Goal: Information Seeking & Learning: Check status

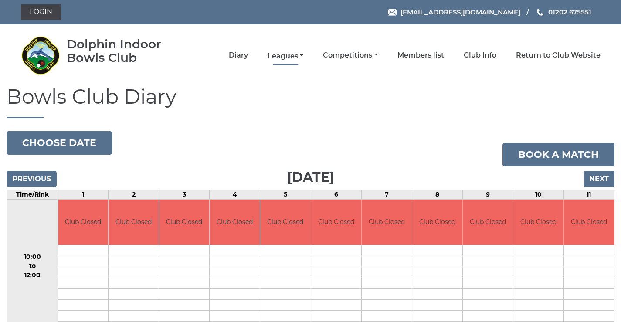
click at [287, 58] on link "Leagues" at bounding box center [286, 56] width 36 height 10
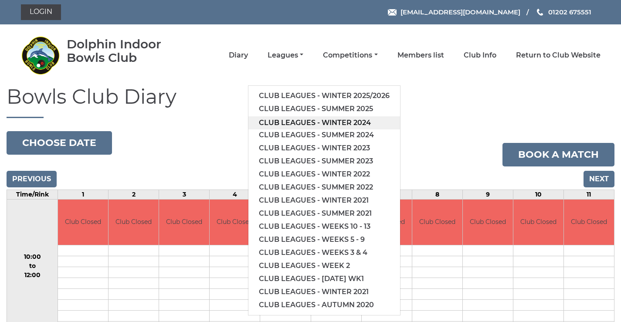
click at [298, 125] on link "Club leagues - Winter 2024" at bounding box center [324, 122] width 152 height 13
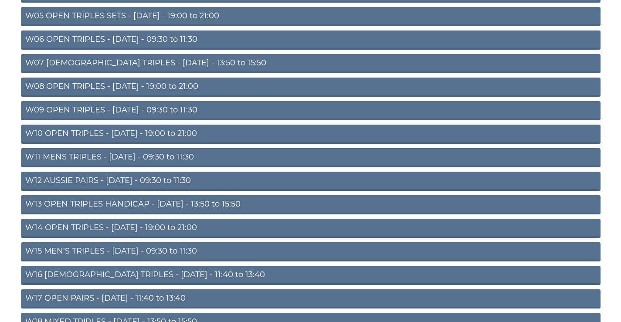
scroll to position [281, 0]
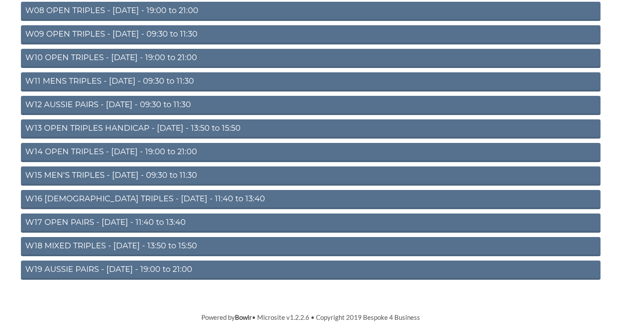
click at [152, 174] on link "W15 MEN'S TRIPLES - [DATE] - 09:30 to 11:30" at bounding box center [311, 175] width 580 height 19
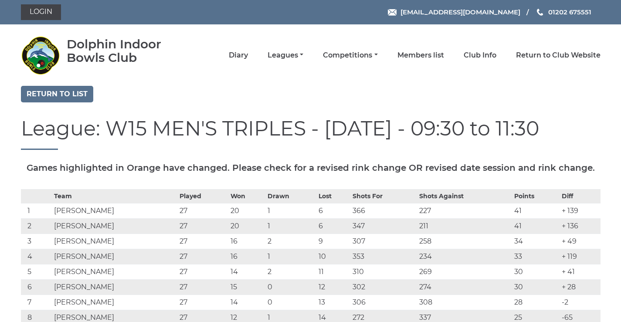
scroll to position [102, 0]
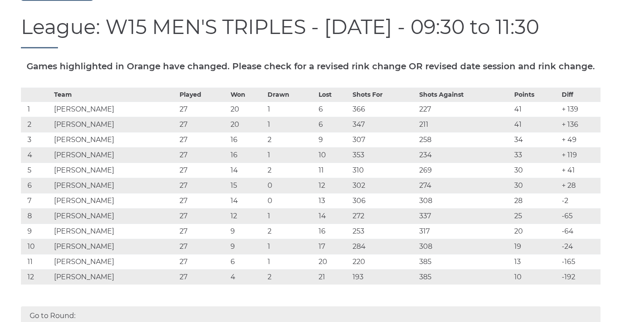
drag, startPoint x: 28, startPoint y: 128, endPoint x: 580, endPoint y: 296, distance: 576.8
click at [580, 285] on tbody "Team Played Won Drawn Lost Shots For Shots Against Points Diff 1 John BRUDENELL…" at bounding box center [311, 186] width 580 height 197
click at [580, 285] on td "-192" at bounding box center [580, 276] width 41 height 15
drag, startPoint x: 579, startPoint y: 295, endPoint x: 20, endPoint y: 132, distance: 582.2
click at [20, 132] on div "Team Played Won Drawn Lost Shots For Shots Against Points Diff 1 John BRUDENELL…" at bounding box center [310, 193] width 593 height 210
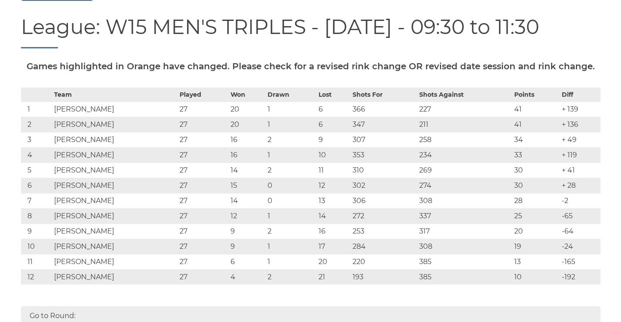
copy div "Team Played Won Drawn Lost Shots For Shots Against Points Diff 1 John BRUDENELL…"
click at [153, 147] on td "Tim CHANT" at bounding box center [115, 139] width 126 height 15
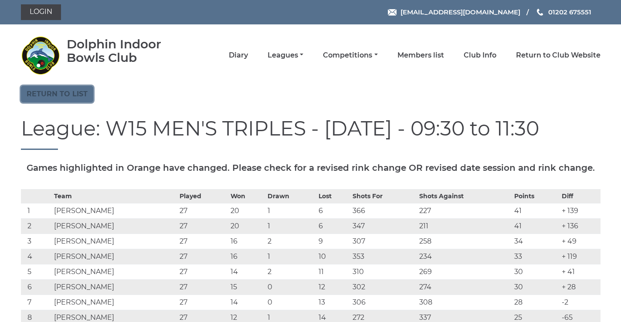
click at [66, 92] on link "Return to list" at bounding box center [57, 94] width 72 height 17
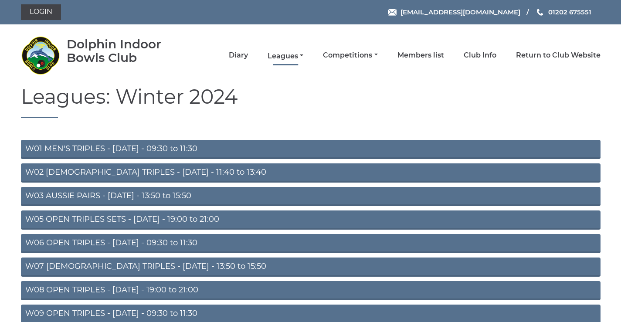
click at [287, 57] on link "Leagues" at bounding box center [286, 56] width 36 height 10
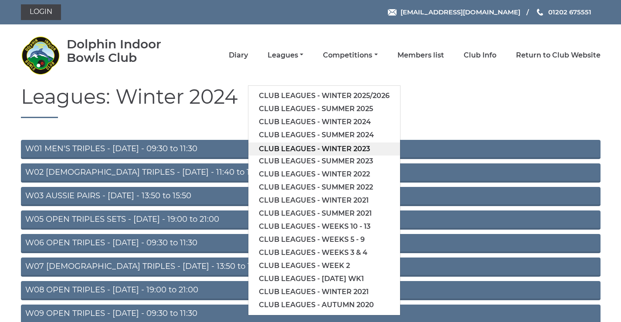
click at [299, 153] on link "Club leagues - Winter 2023" at bounding box center [324, 148] width 152 height 13
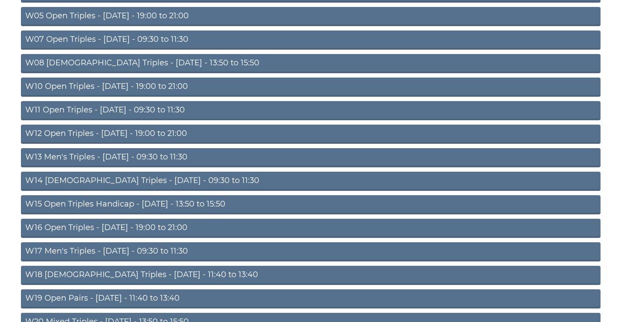
scroll to position [281, 0]
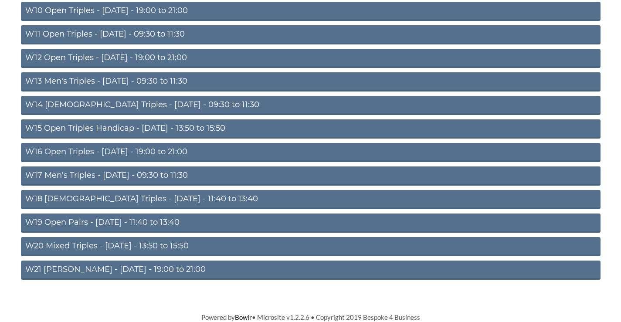
click at [115, 172] on link "W17 Men's Triples - [DATE] - 09:30 to 11:30" at bounding box center [311, 175] width 580 height 19
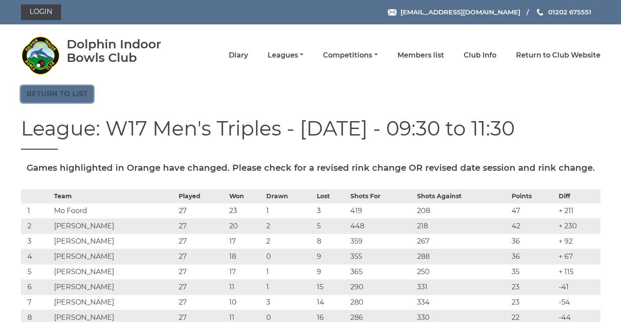
click at [70, 90] on link "Return to list" at bounding box center [57, 94] width 72 height 17
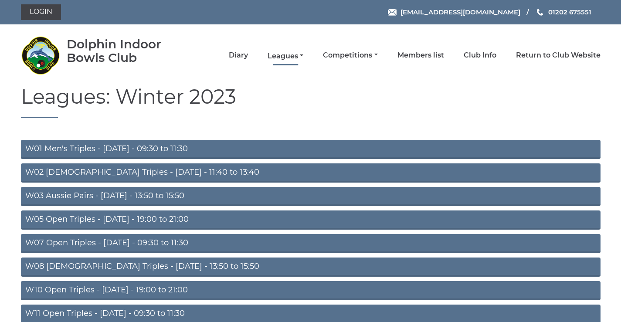
click at [294, 56] on link "Leagues" at bounding box center [286, 56] width 36 height 10
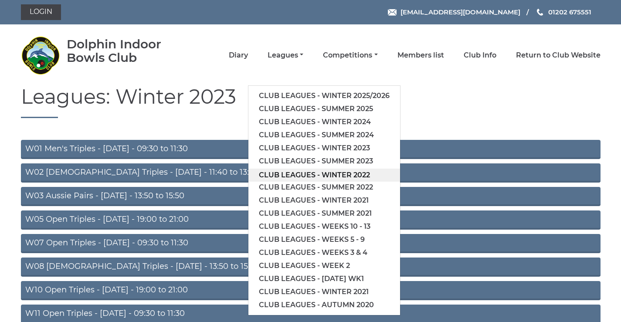
click at [307, 182] on link "Club leagues - Winter 2022" at bounding box center [324, 175] width 152 height 13
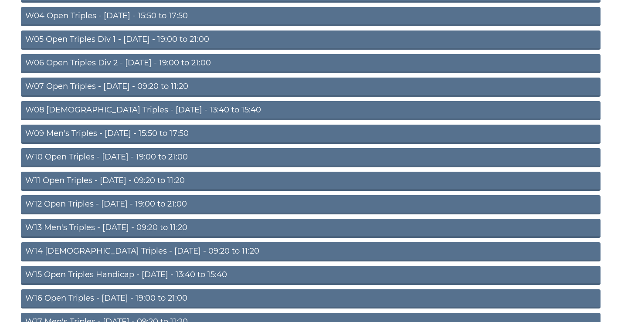
scroll to position [305, 0]
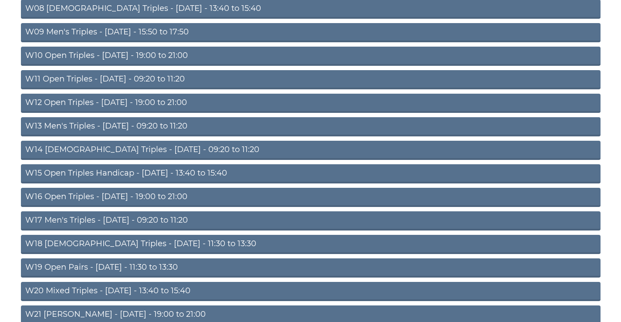
click at [111, 219] on link "W17 Men's Triples - [DATE] - 09:20 to 11:20" at bounding box center [311, 220] width 580 height 19
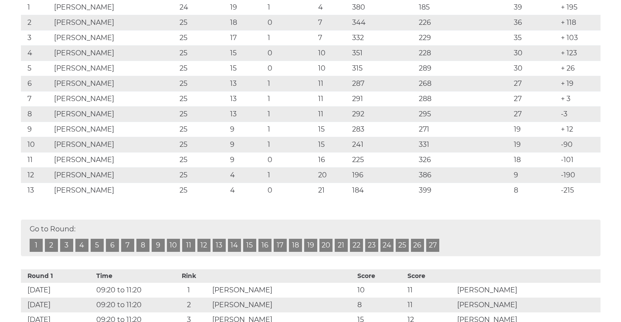
scroll to position [102, 0]
